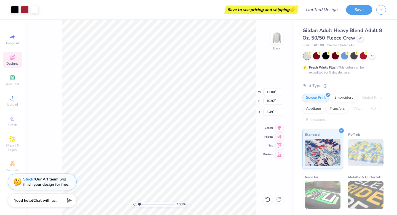
type input "2.49"
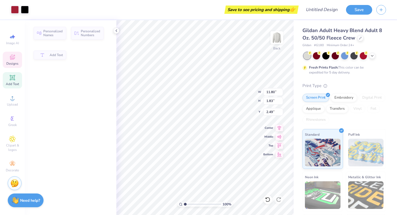
type input "11.80"
type input "1.83"
type input "3.69"
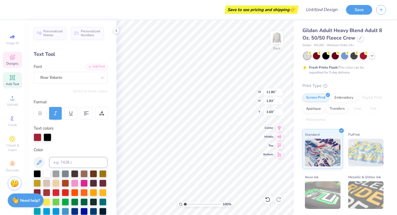
scroll to position [0, 1]
type textarea "Phi Epsilon Kappa"
type input "4.21"
type input "2.00"
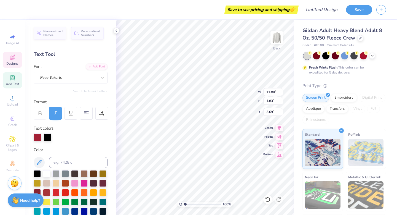
type input "5.72"
type input "12.94"
type input "1.82"
type input "3.68"
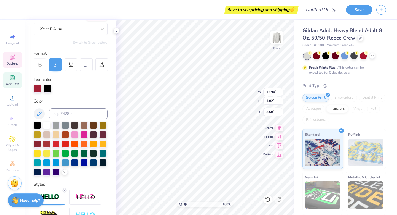
scroll to position [0, 0]
click at [75, 161] on div at bounding box center [74, 161] width 7 height 7
click at [76, 162] on div at bounding box center [74, 161] width 7 height 7
type input "4.21"
type input "2.00"
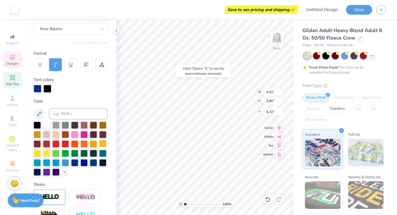
type input "5.83"
click at [11, 167] on div "Decorate" at bounding box center [12, 166] width 19 height 16
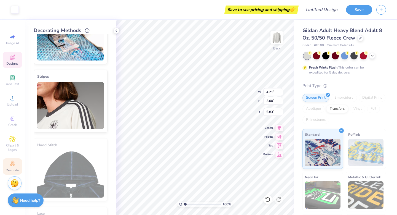
scroll to position [21, 0]
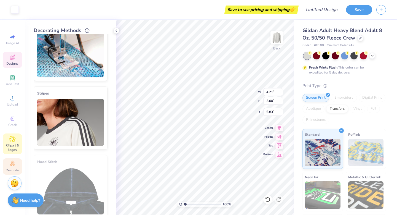
click at [12, 145] on span "Clipart & logos" at bounding box center [12, 147] width 19 height 9
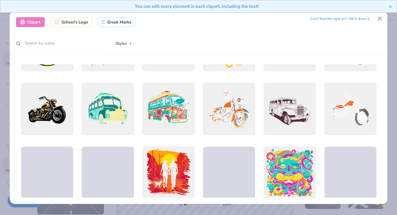
scroll to position [241, 0]
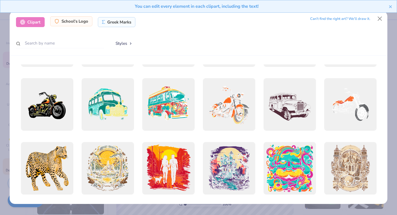
click at [84, 25] on div "School's Logo" at bounding box center [71, 21] width 42 height 10
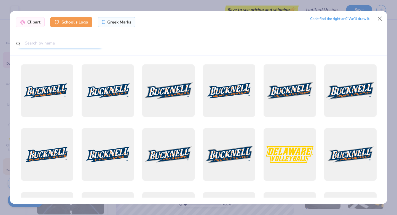
click at [89, 41] on input "text" at bounding box center [60, 43] width 88 height 10
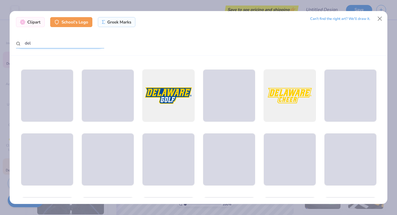
scroll to position [646, 0]
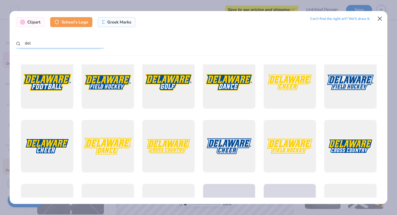
type input "del"
click at [379, 16] on button "Close" at bounding box center [380, 19] width 10 height 10
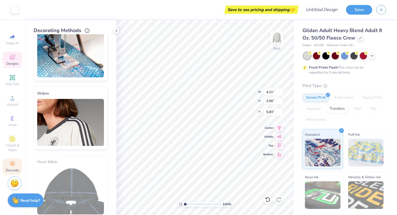
type input "7.65"
type input "2.92"
type input "5.51"
click at [11, 66] on div "Designs" at bounding box center [12, 60] width 19 height 16
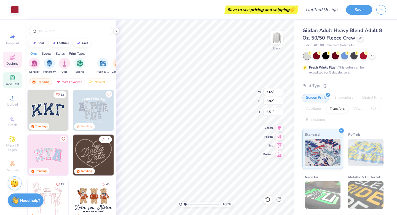
click at [12, 76] on icon at bounding box center [12, 77] width 4 height 4
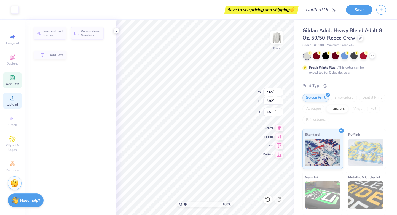
type input "5.89"
type input "1.71"
type input "11.02"
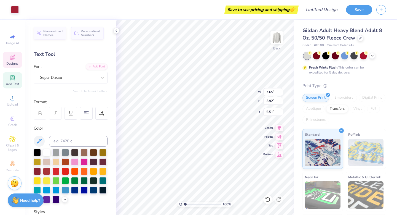
click at [12, 64] on span "Designs" at bounding box center [12, 63] width 12 height 4
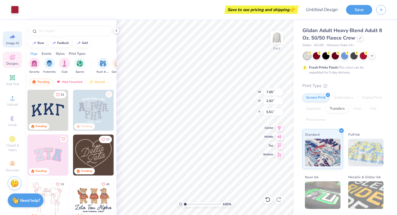
click at [13, 35] on icon at bounding box center [13, 37] width 4 height 4
select select "4"
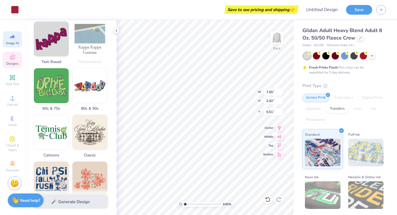
scroll to position [128, 0]
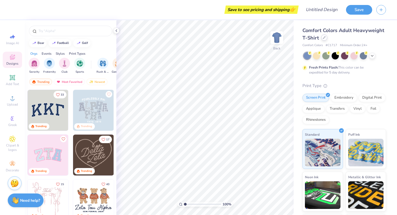
click at [324, 36] on icon at bounding box center [324, 37] width 3 height 3
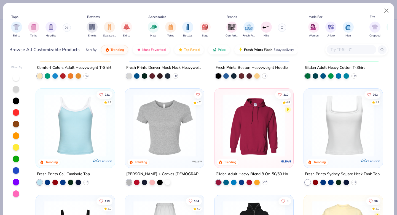
scroll to position [82, 0]
click at [67, 26] on icon at bounding box center [66, 27] width 3 height 3
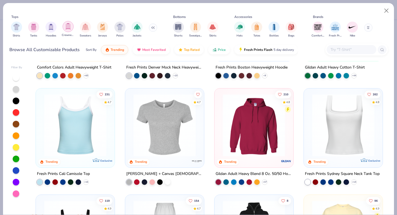
click at [71, 29] on img "filter for Crewnecks" at bounding box center [68, 26] width 6 height 6
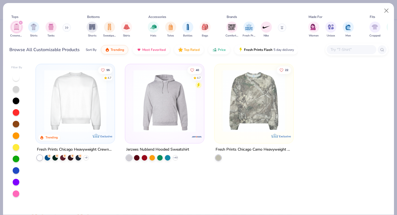
click at [84, 115] on img at bounding box center [75, 101] width 68 height 62
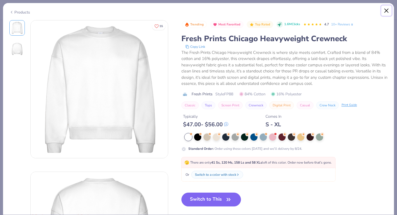
click at [387, 10] on button "Close" at bounding box center [387, 11] width 10 height 10
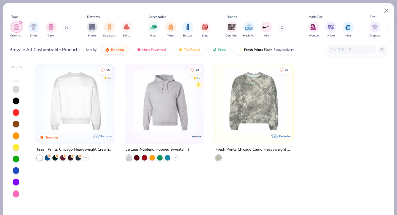
click at [19, 22] on div "filter for Crewnecks" at bounding box center [20, 22] width 5 height 5
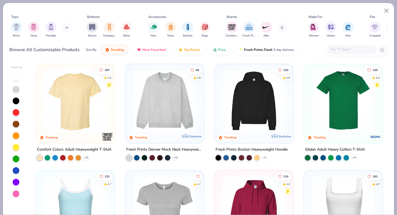
click at [66, 29] on button at bounding box center [67, 27] width 8 height 8
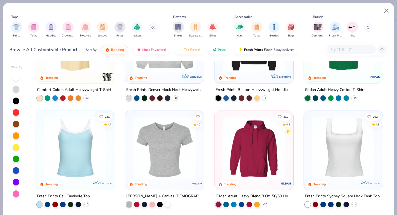
scroll to position [76, 0]
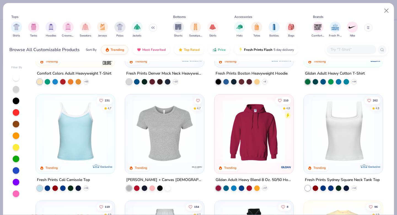
click at [223, 123] on img at bounding box center [254, 131] width 68 height 62
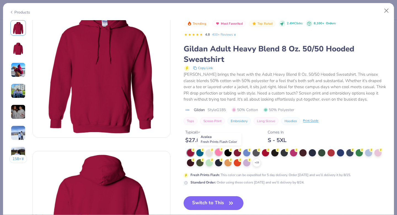
scroll to position [21, 0]
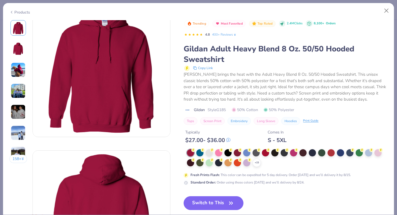
click at [17, 70] on img at bounding box center [18, 69] width 15 height 15
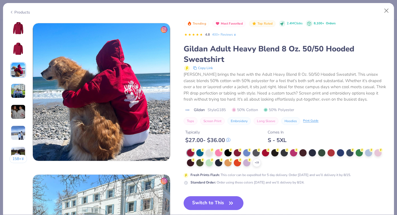
scroll to position [302, 0]
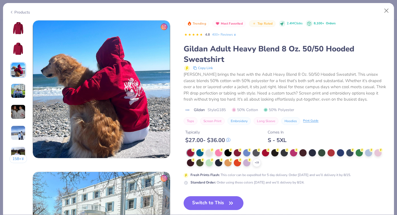
click at [17, 33] on img at bounding box center [18, 27] width 13 height 13
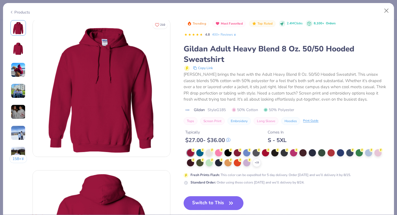
scroll to position [0, 0]
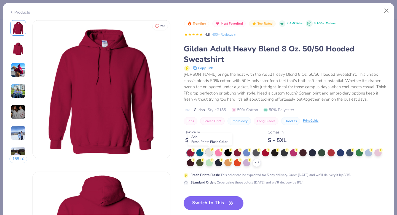
click at [208, 154] on div at bounding box center [209, 151] width 7 height 7
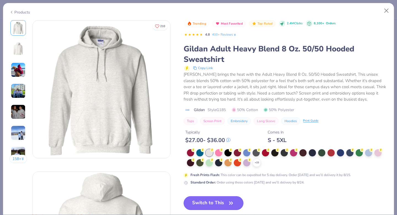
click at [219, 206] on button "Switch to This" at bounding box center [214, 203] width 60 height 14
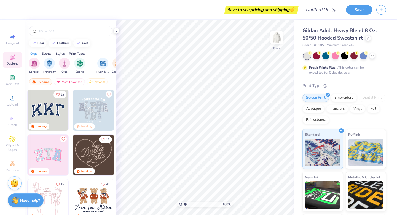
scroll to position [14, 0]
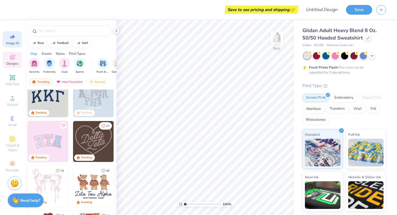
click at [15, 44] on span "Image AI" at bounding box center [12, 43] width 13 height 4
select select "4"
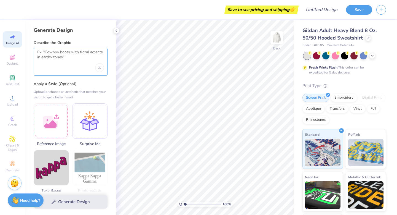
click at [67, 59] on textarea at bounding box center [70, 57] width 67 height 14
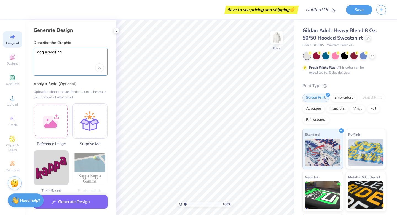
type textarea "dog exercising"
click at [75, 54] on textarea "dog exercising" at bounding box center [70, 57] width 67 height 14
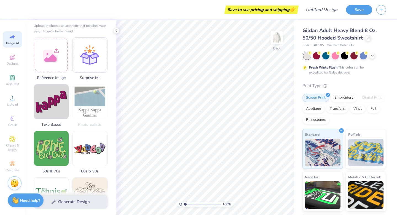
scroll to position [0, 0]
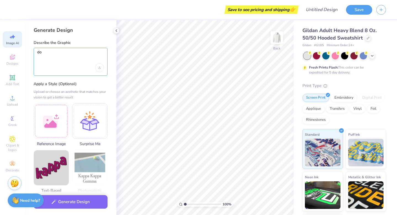
type textarea "d"
type textarea "bear exercising with a weight"
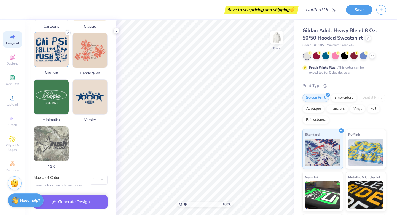
scroll to position [246, 0]
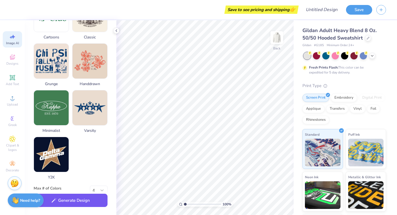
click at [75, 204] on button "Generate Design" at bounding box center [71, 200] width 74 height 14
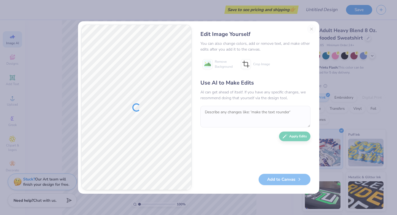
click at [311, 28] on div "Edit Image Yourself You can also change colors, add or remove text, and make ot…" at bounding box center [255, 108] width 121 height 166
click at [222, 113] on textarea at bounding box center [256, 117] width 110 height 22
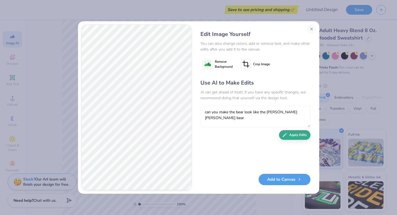
type textarea "can you make the bear look like the polo ralph lauren bear"
click at [302, 137] on button "Apply Edits" at bounding box center [294, 135] width 31 height 10
